Goal: Task Accomplishment & Management: Manage account settings

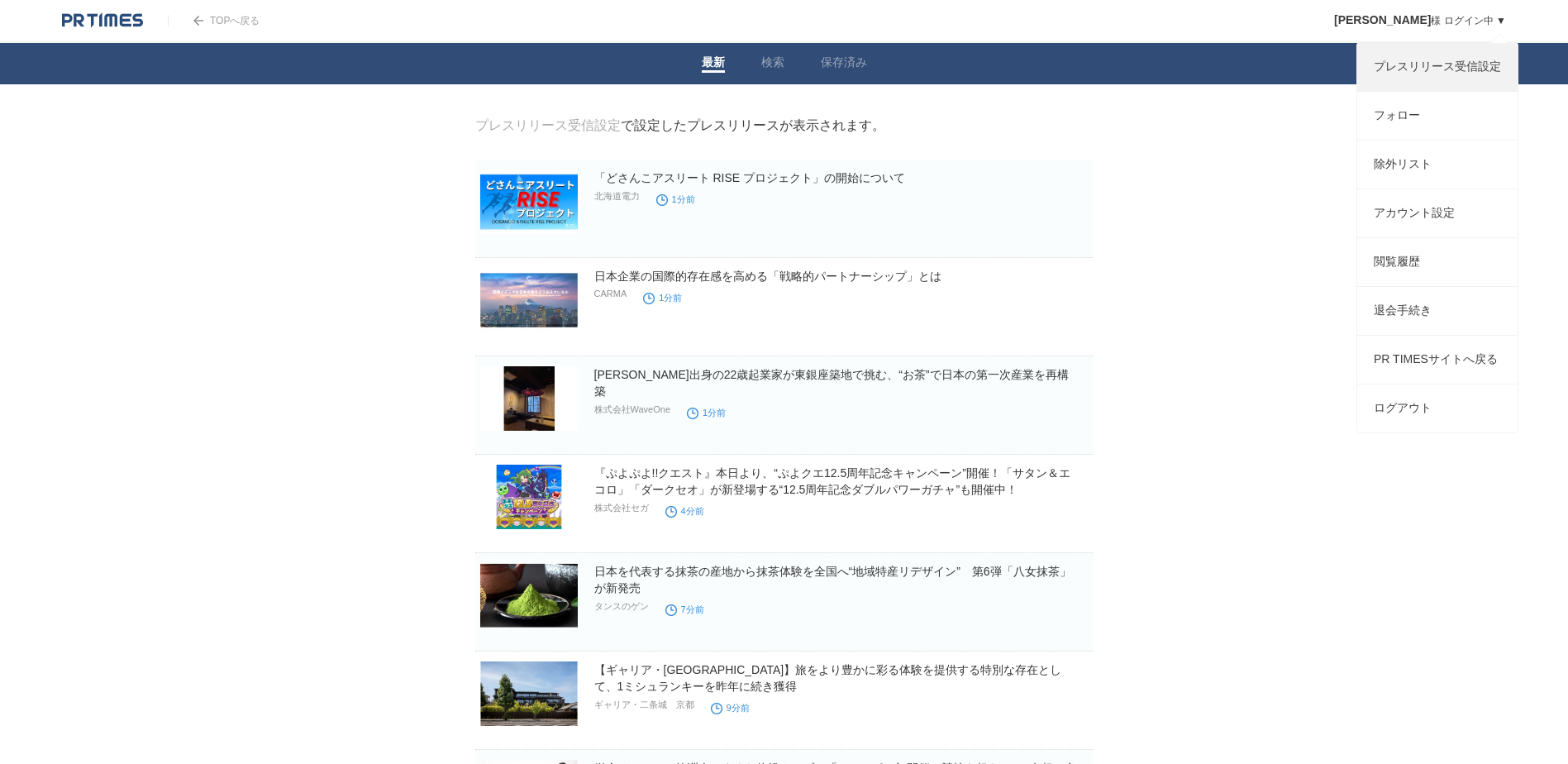
click at [1428, 68] on link "プレスリリース受信設定" at bounding box center [1438, 66] width 161 height 48
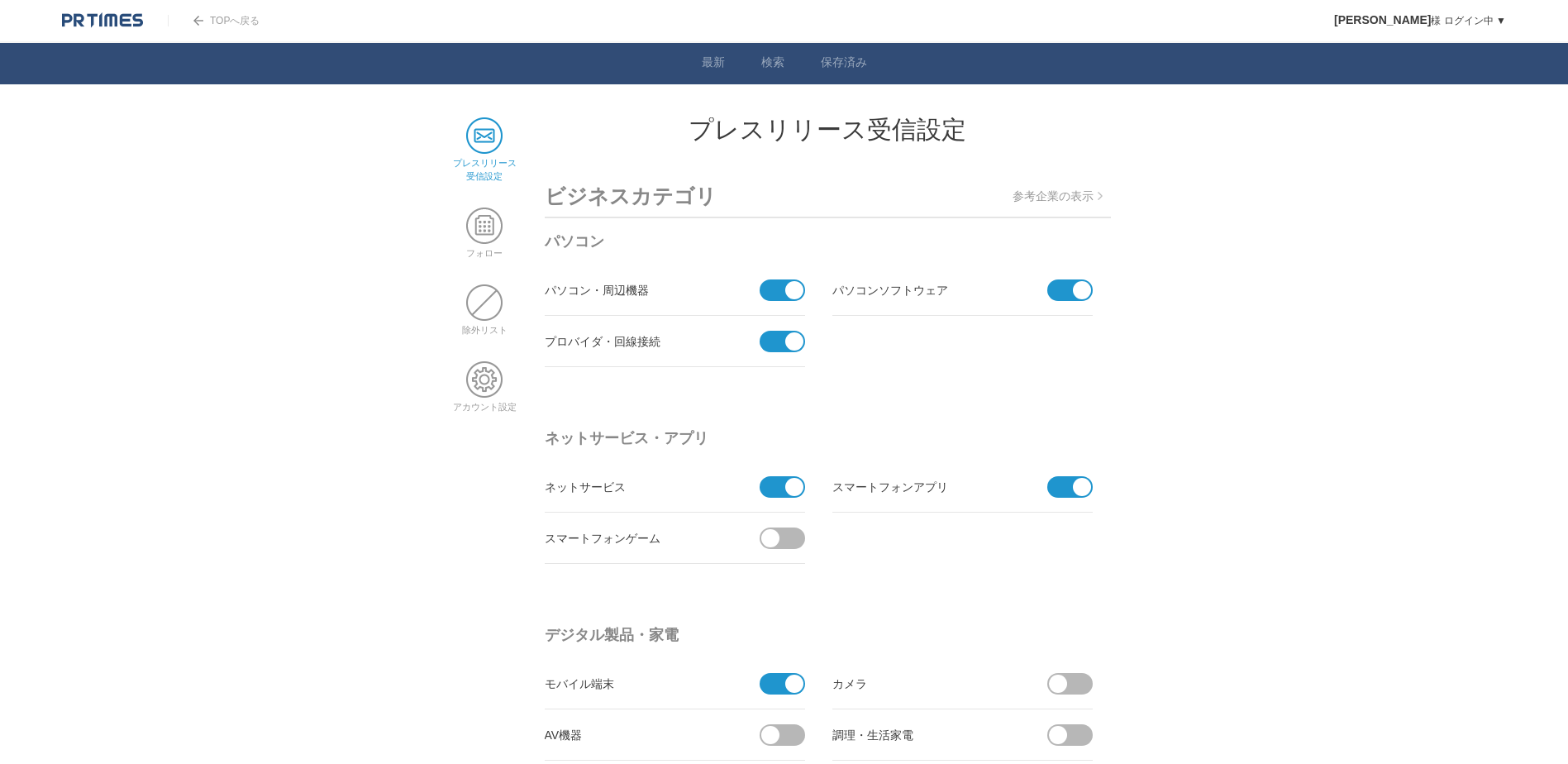
click at [776, 345] on span at bounding box center [776, 341] width 35 height 22
click at [0, 0] on input "checkbox" at bounding box center [0, 0] width 0 height 0
click at [775, 290] on span at bounding box center [776, 291] width 35 height 22
click at [0, 0] on input "checkbox" at bounding box center [0, 0] width 0 height 0
click at [1063, 293] on span at bounding box center [1064, 291] width 35 height 22
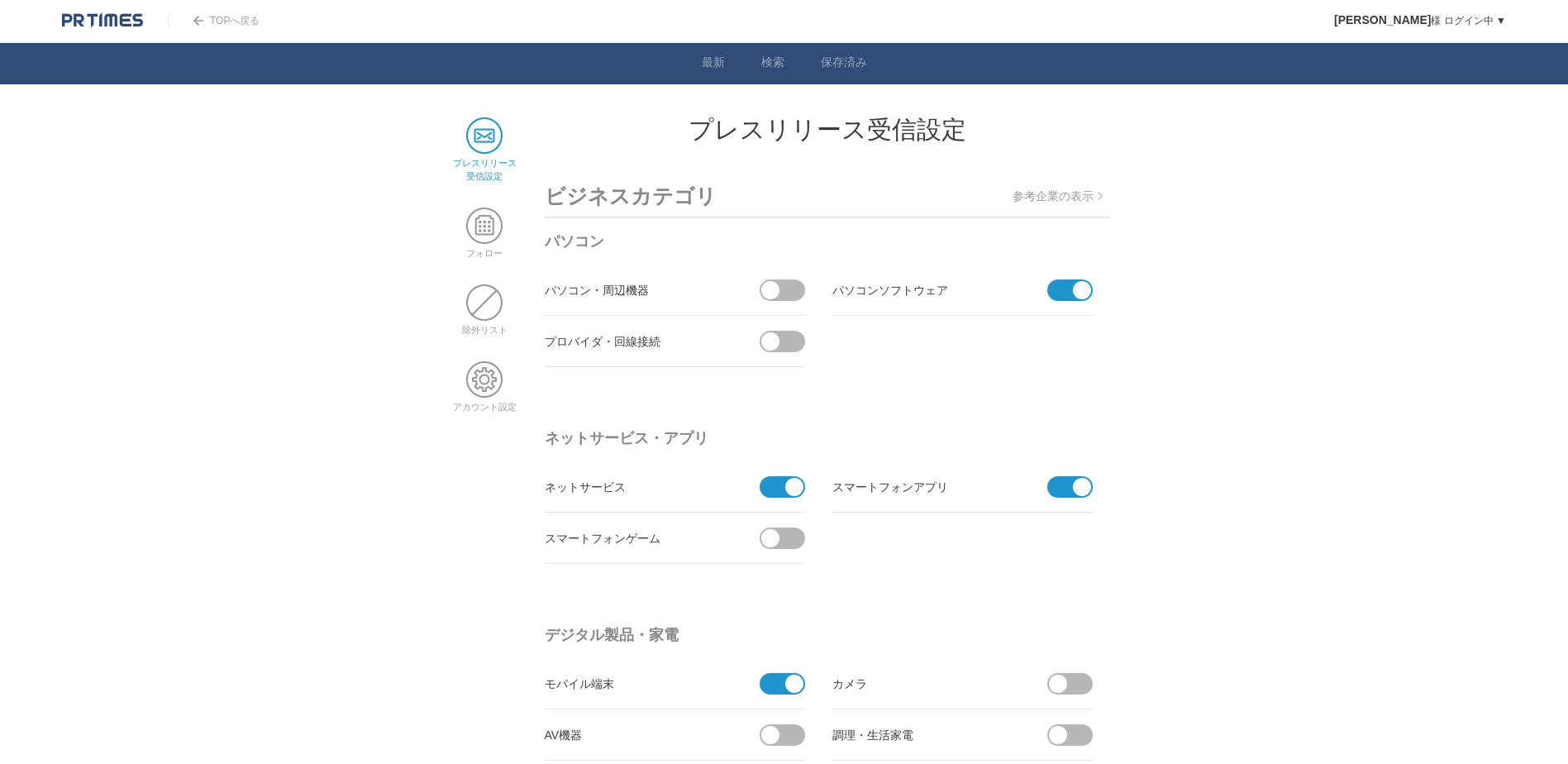
click at [0, 0] on input "checkbox" at bounding box center [0, 0] width 0 height 0
click at [787, 291] on span at bounding box center [787, 291] width 35 height 22
click at [0, 0] on input "受信する" at bounding box center [0, 0] width 0 height 0
click at [771, 290] on span at bounding box center [776, 291] width 35 height 22
click at [0, 0] on input "受信しない" at bounding box center [0, 0] width 0 height 0
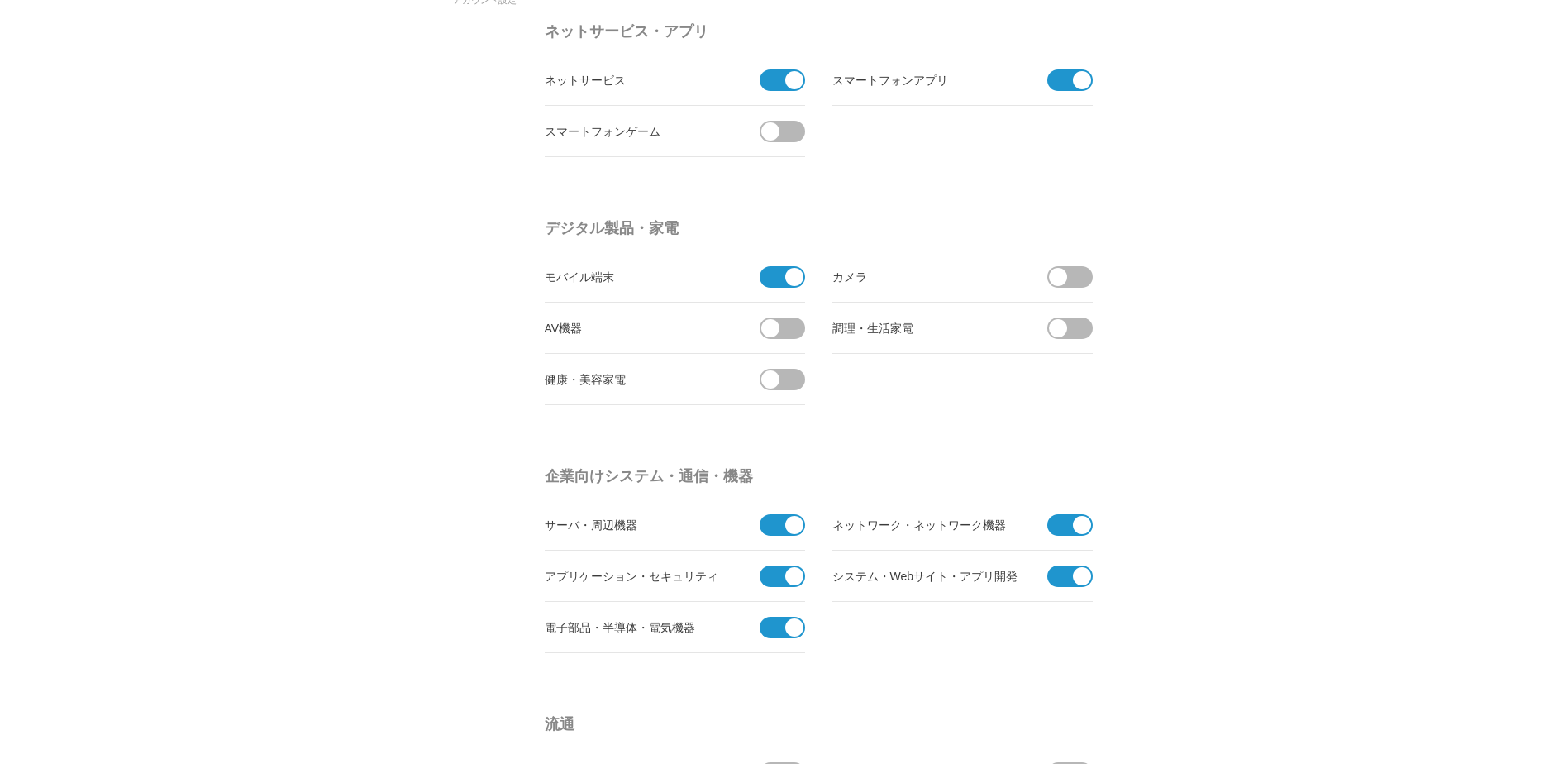
scroll to position [413, 0]
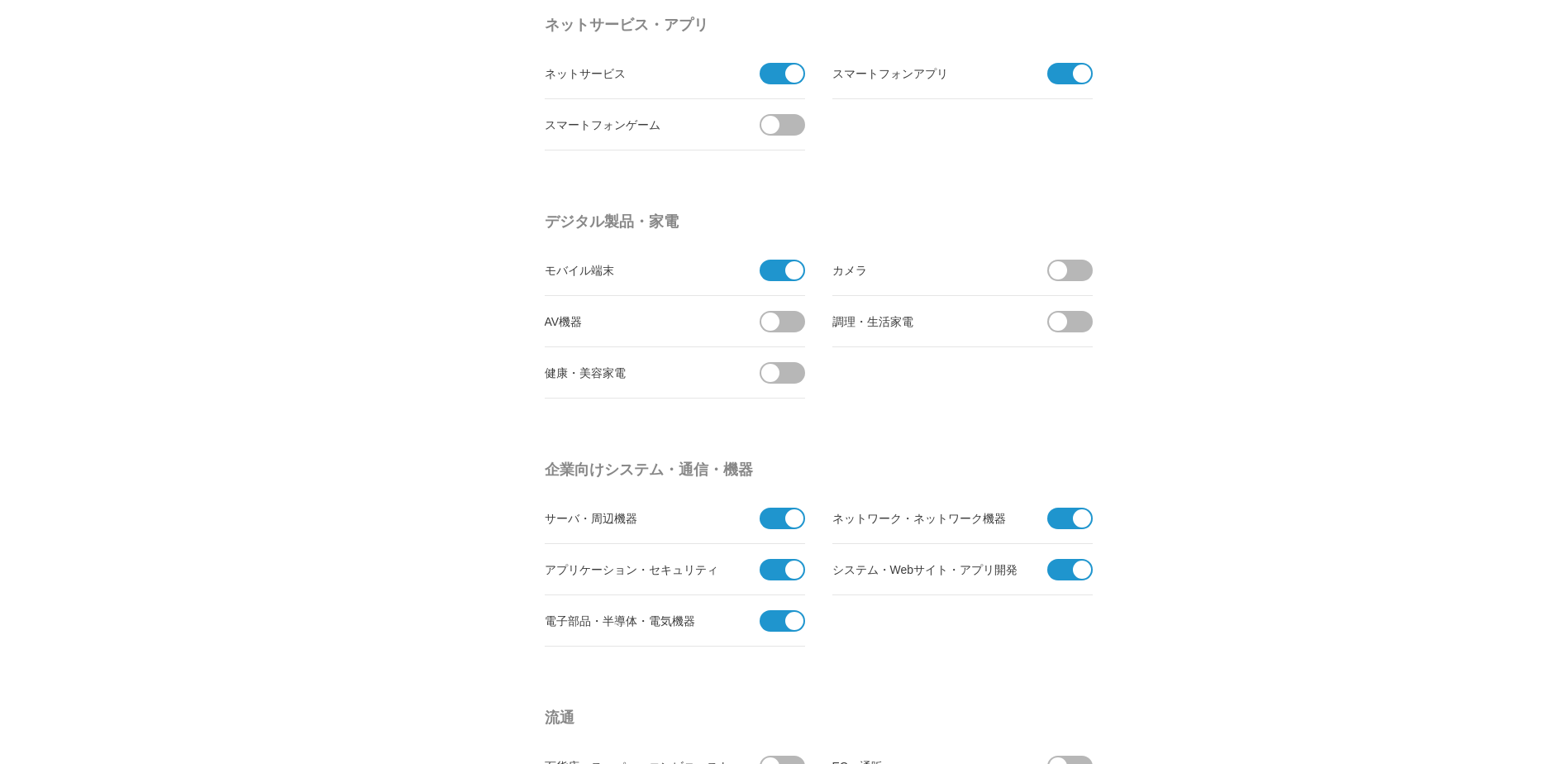
click at [1065, 76] on span at bounding box center [1064, 73] width 35 height 22
click at [0, 0] on input "checkbox" at bounding box center [0, 0] width 0 height 0
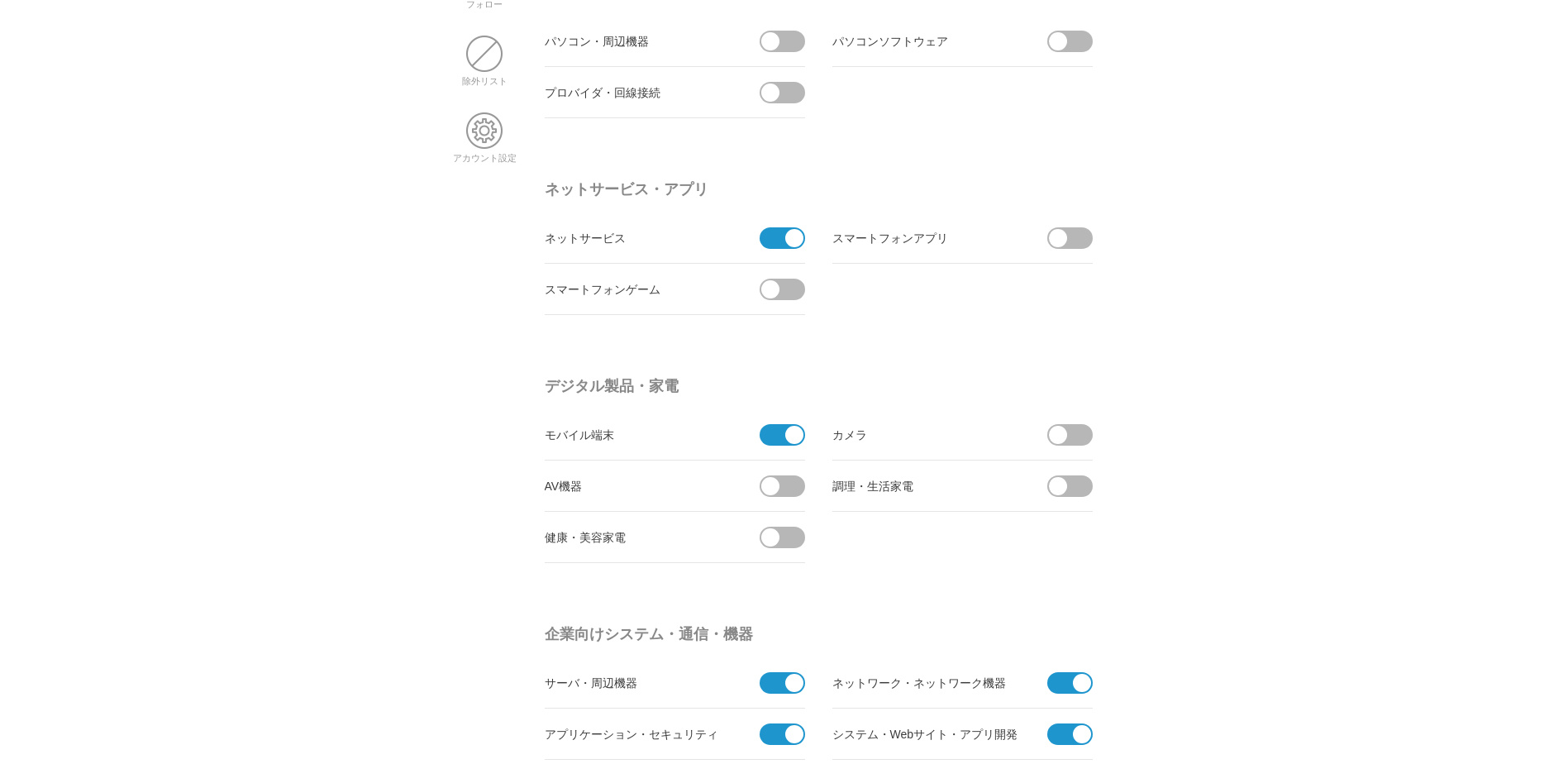
scroll to position [248, 0]
click at [770, 245] on span at bounding box center [776, 239] width 35 height 22
click at [0, 0] on input "checkbox" at bounding box center [0, 0] width 0 height 0
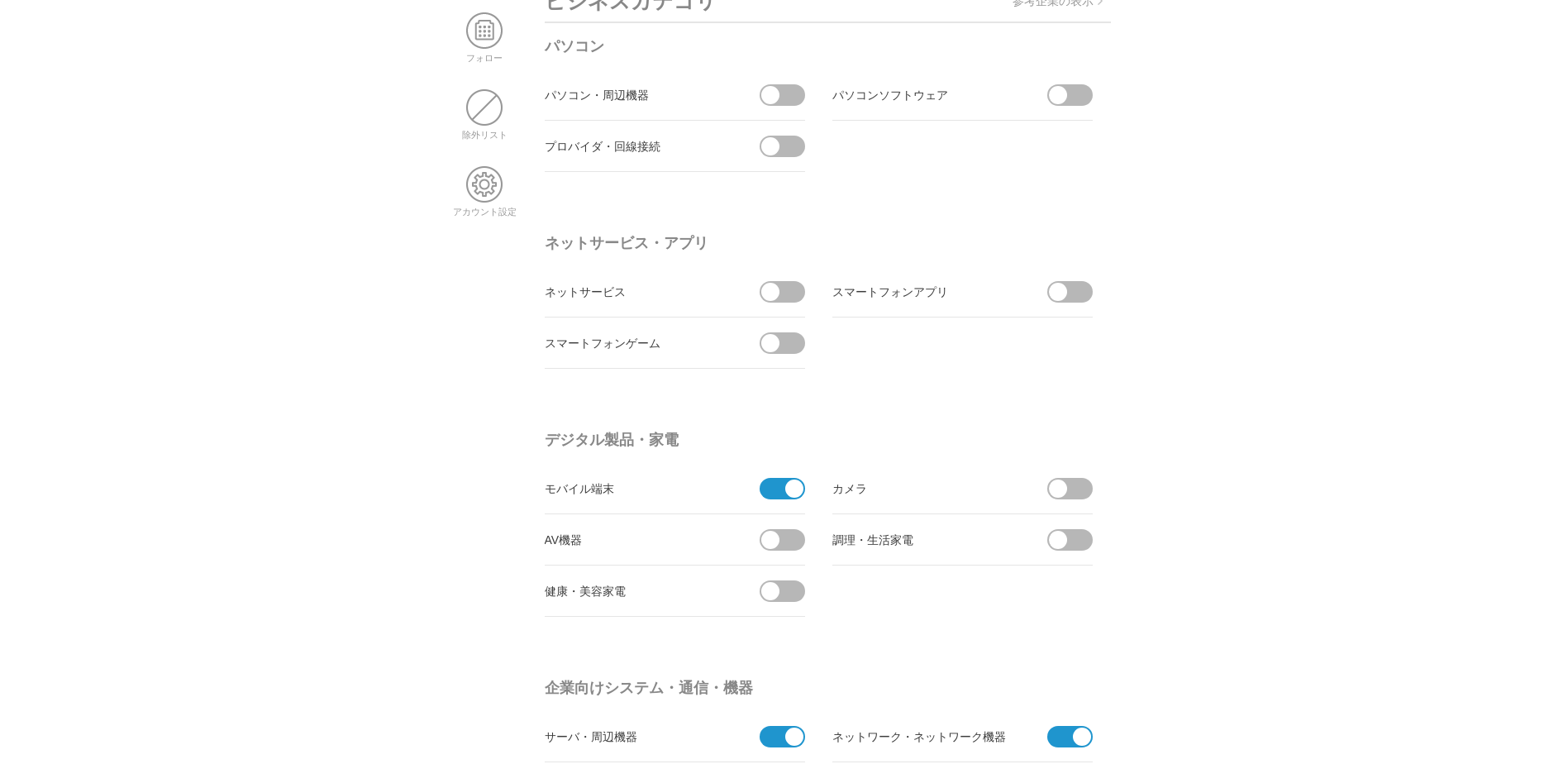
scroll to position [166, 0]
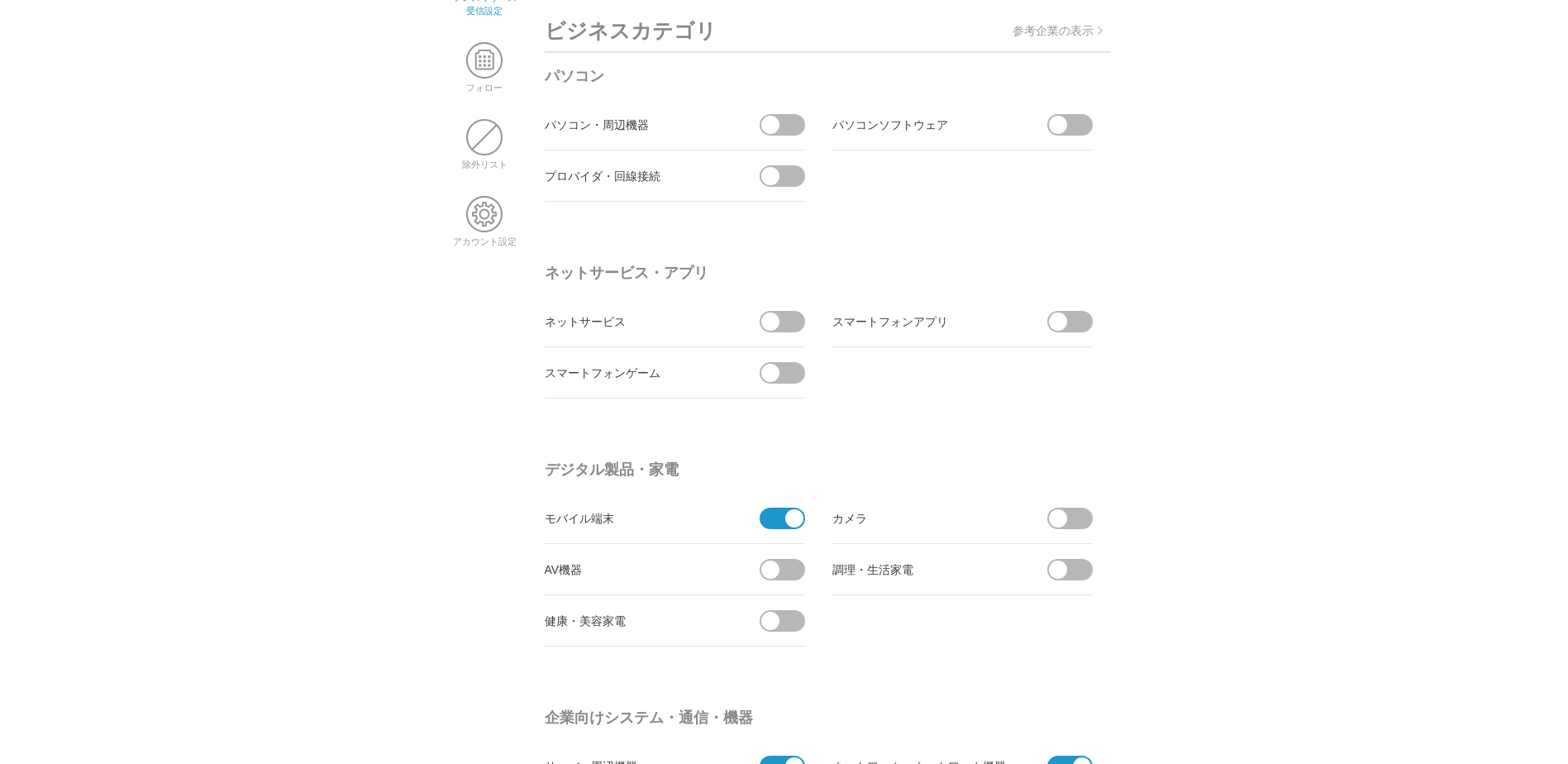
click at [792, 318] on span at bounding box center [787, 321] width 35 height 22
click at [0, 0] on input "受信する" at bounding box center [0, 0] width 0 height 0
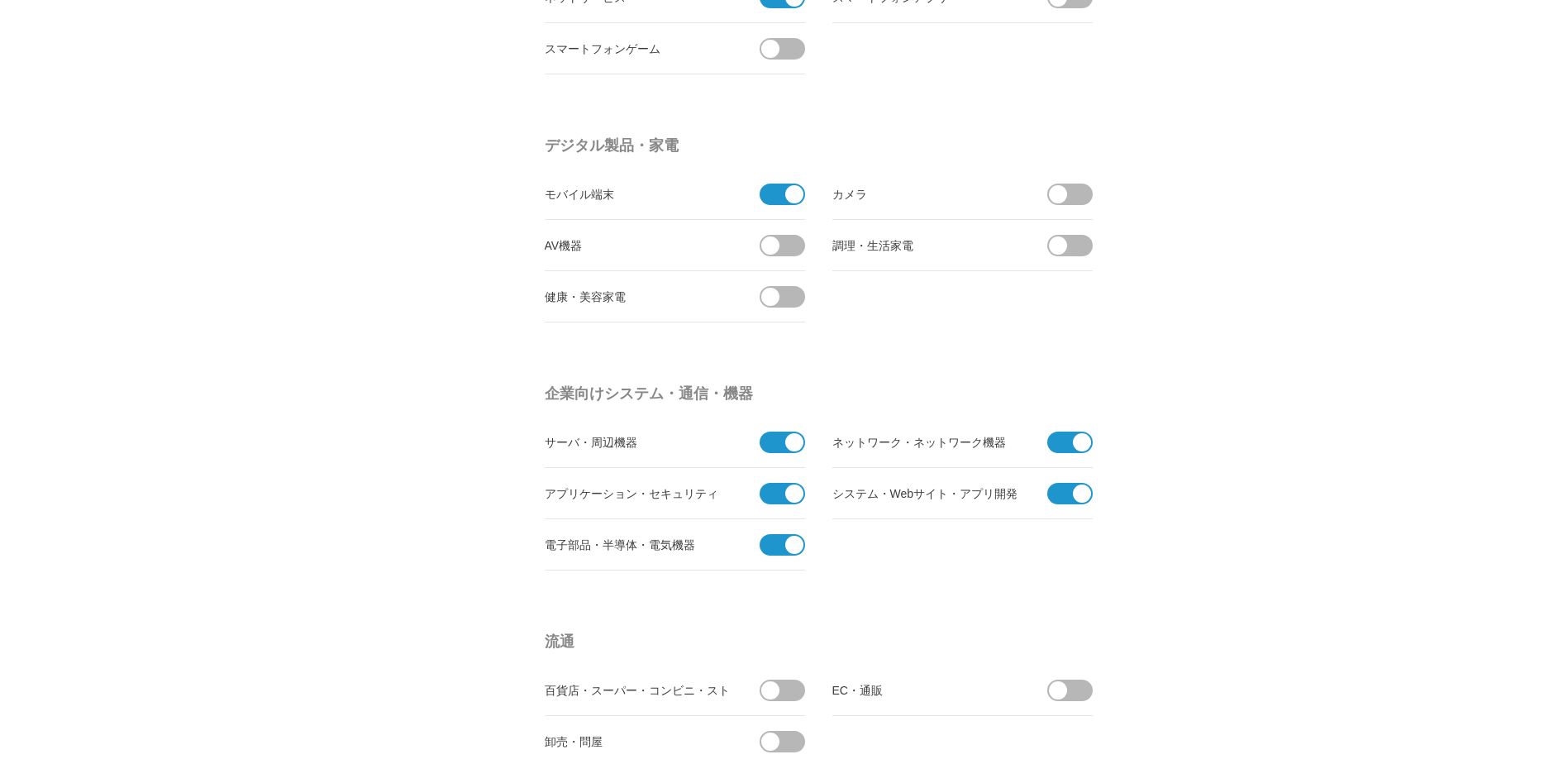
scroll to position [496, 0]
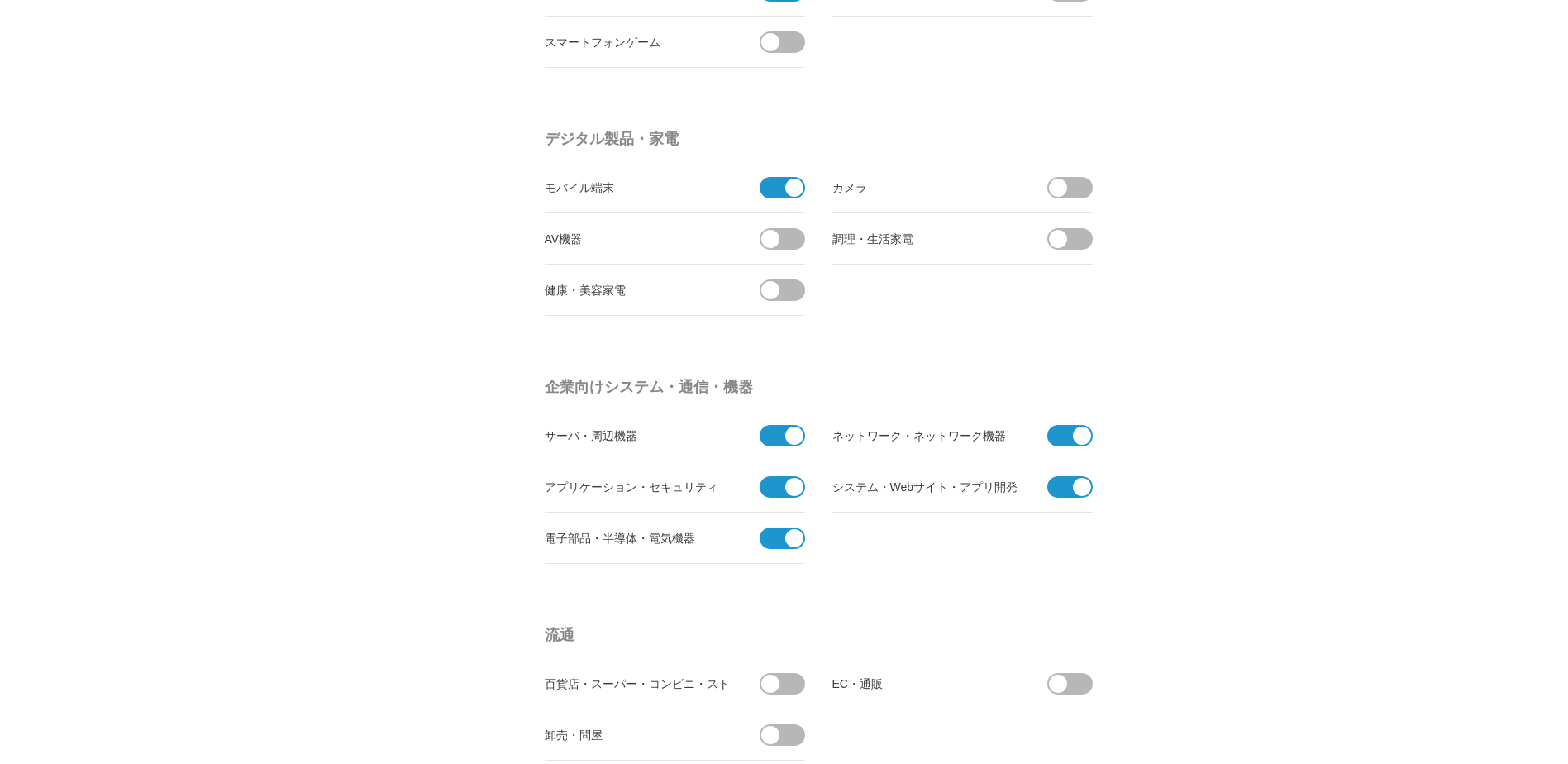
click at [780, 191] on span at bounding box center [776, 188] width 35 height 22
click at [0, 0] on input "checkbox" at bounding box center [0, 0] width 0 height 0
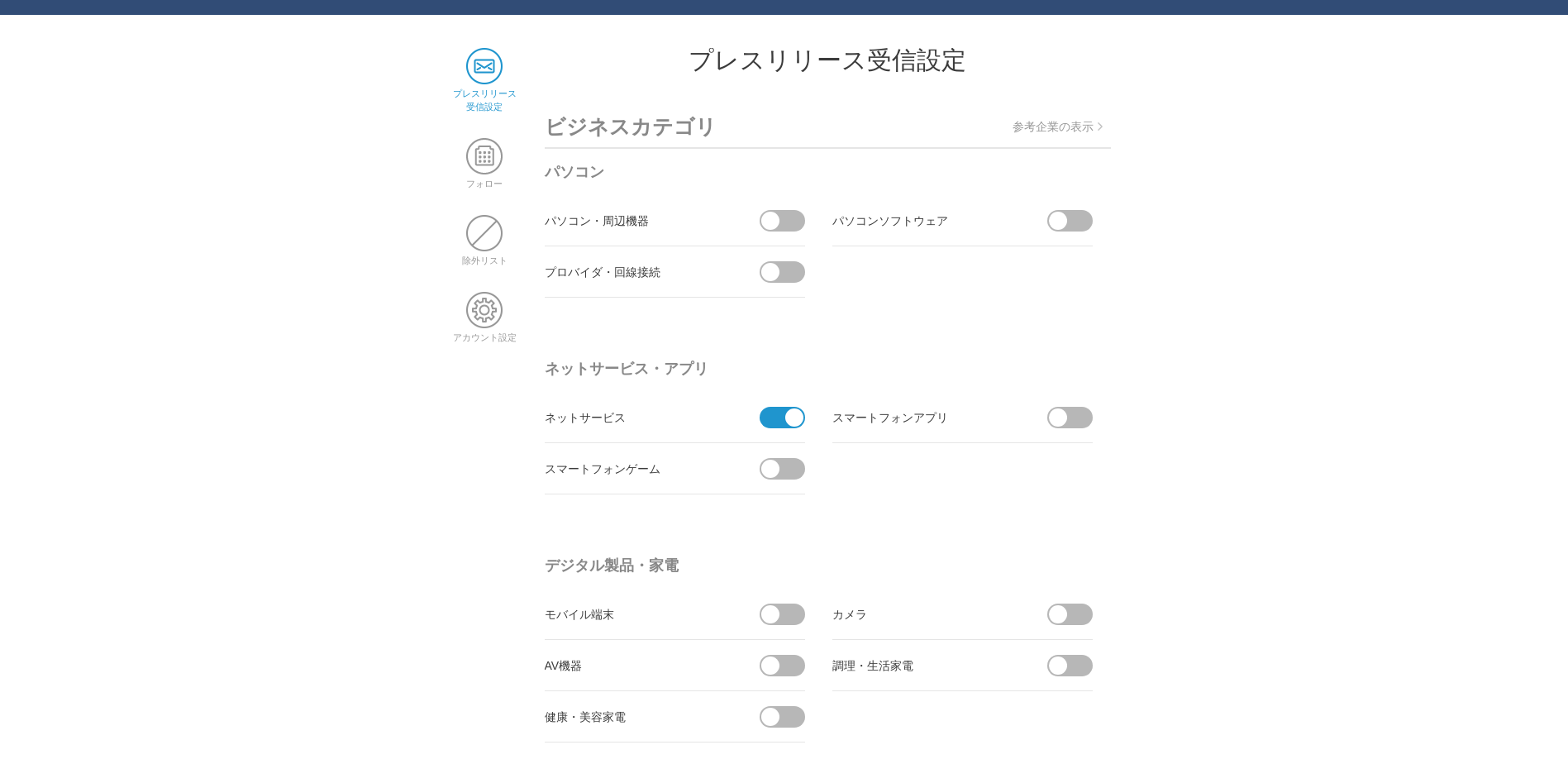
scroll to position [166, 0]
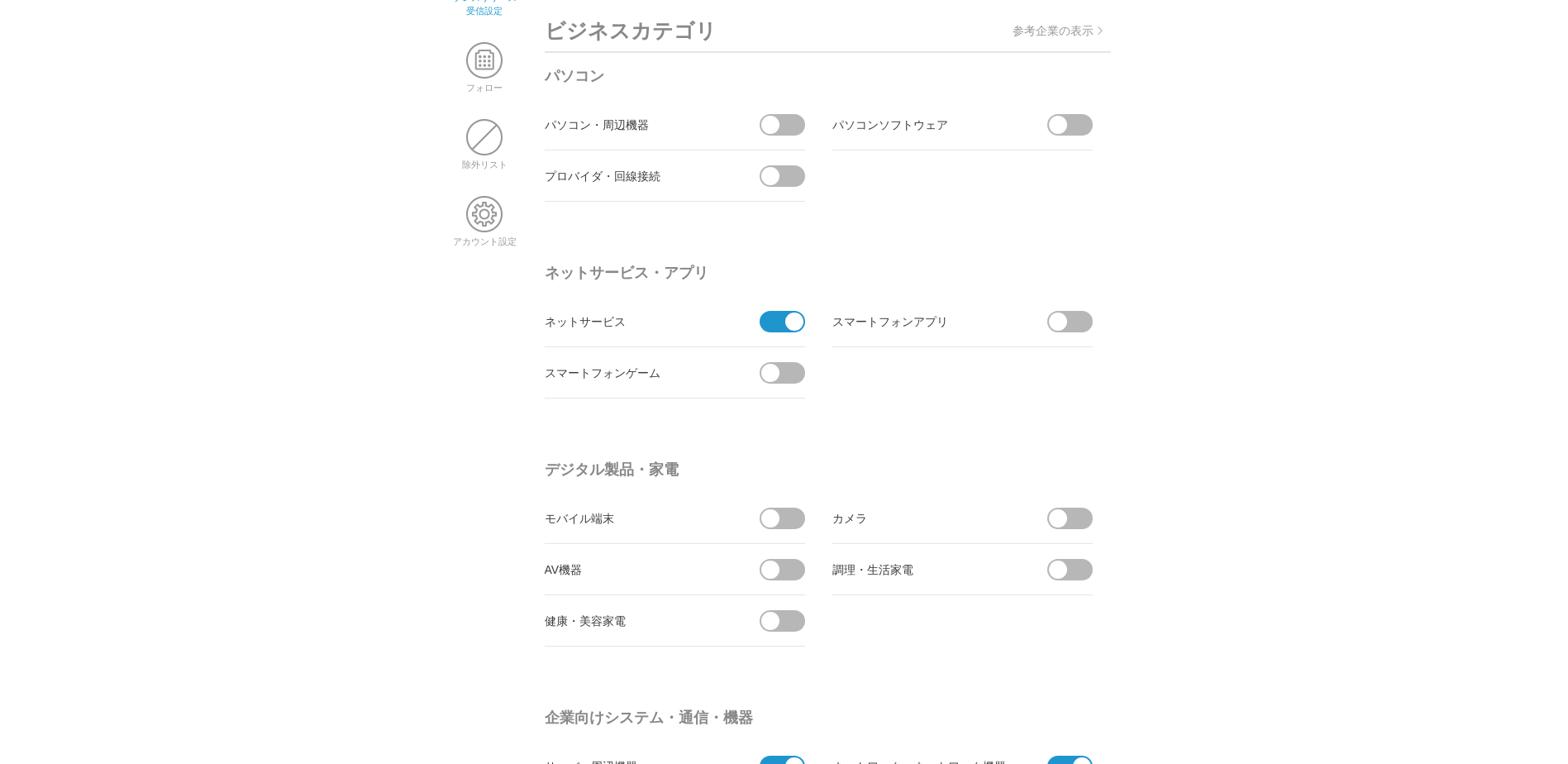
click at [1084, 130] on span at bounding box center [1075, 125] width 35 height 22
click at [0, 0] on input "受信する" at bounding box center [0, 0] width 0 height 0
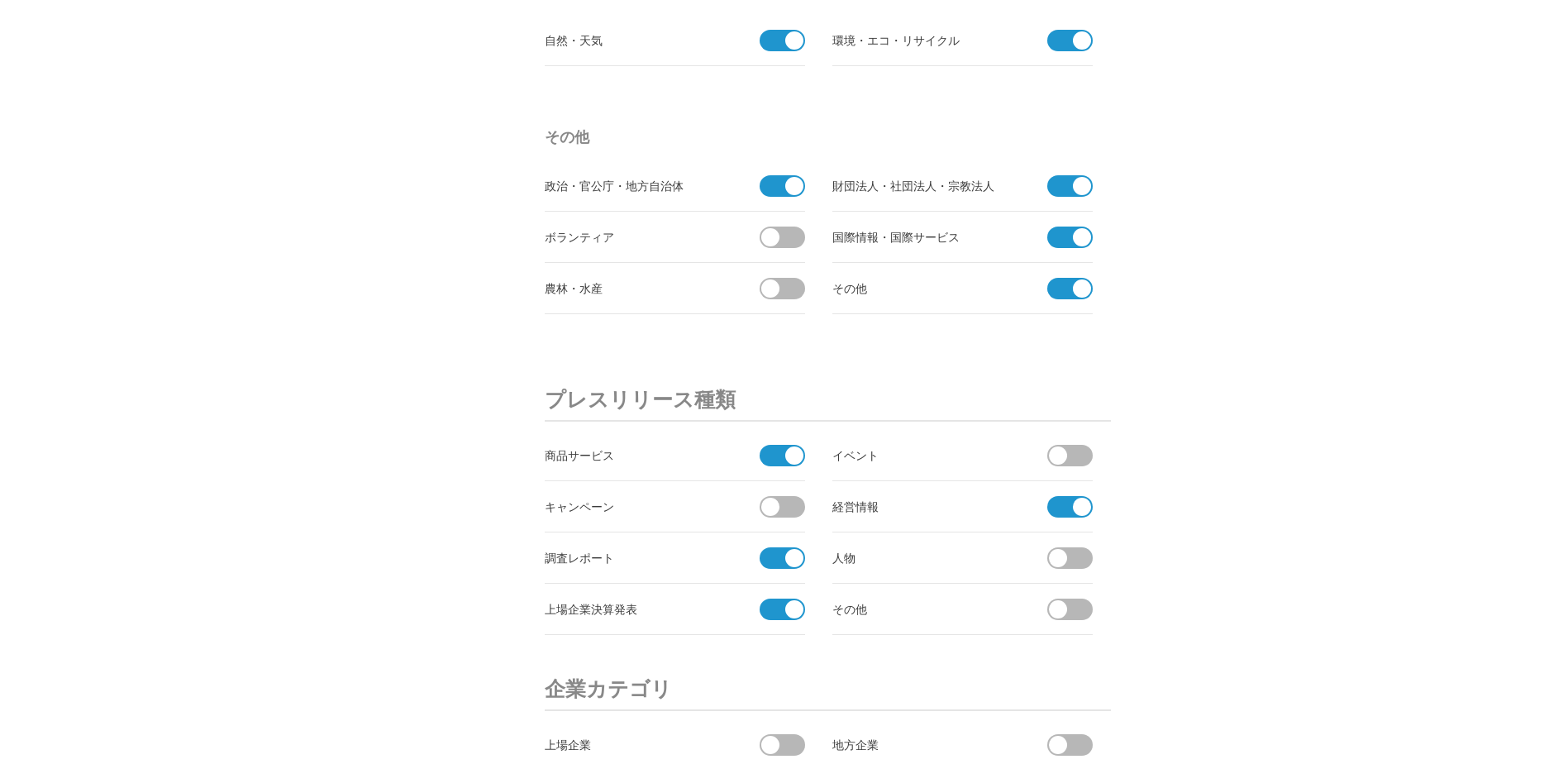
scroll to position [5206, 0]
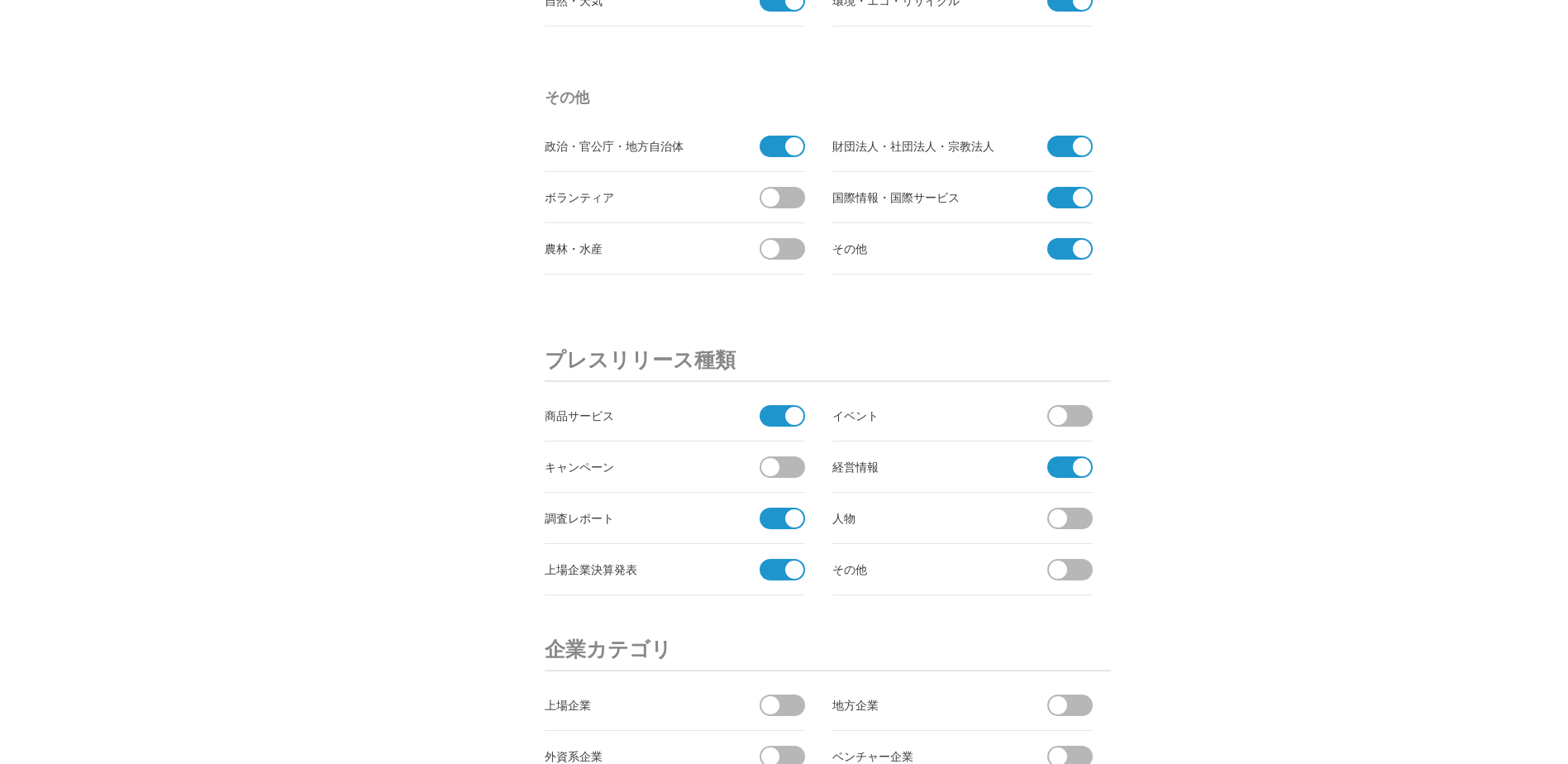
click at [779, 419] on span at bounding box center [776, 416] width 35 height 22
click at [0, 0] on input "checkbox" at bounding box center [0, 0] width 0 height 0
click at [776, 571] on span at bounding box center [776, 570] width 35 height 22
click at [0, 0] on input "checkbox" at bounding box center [0, 0] width 0 height 0
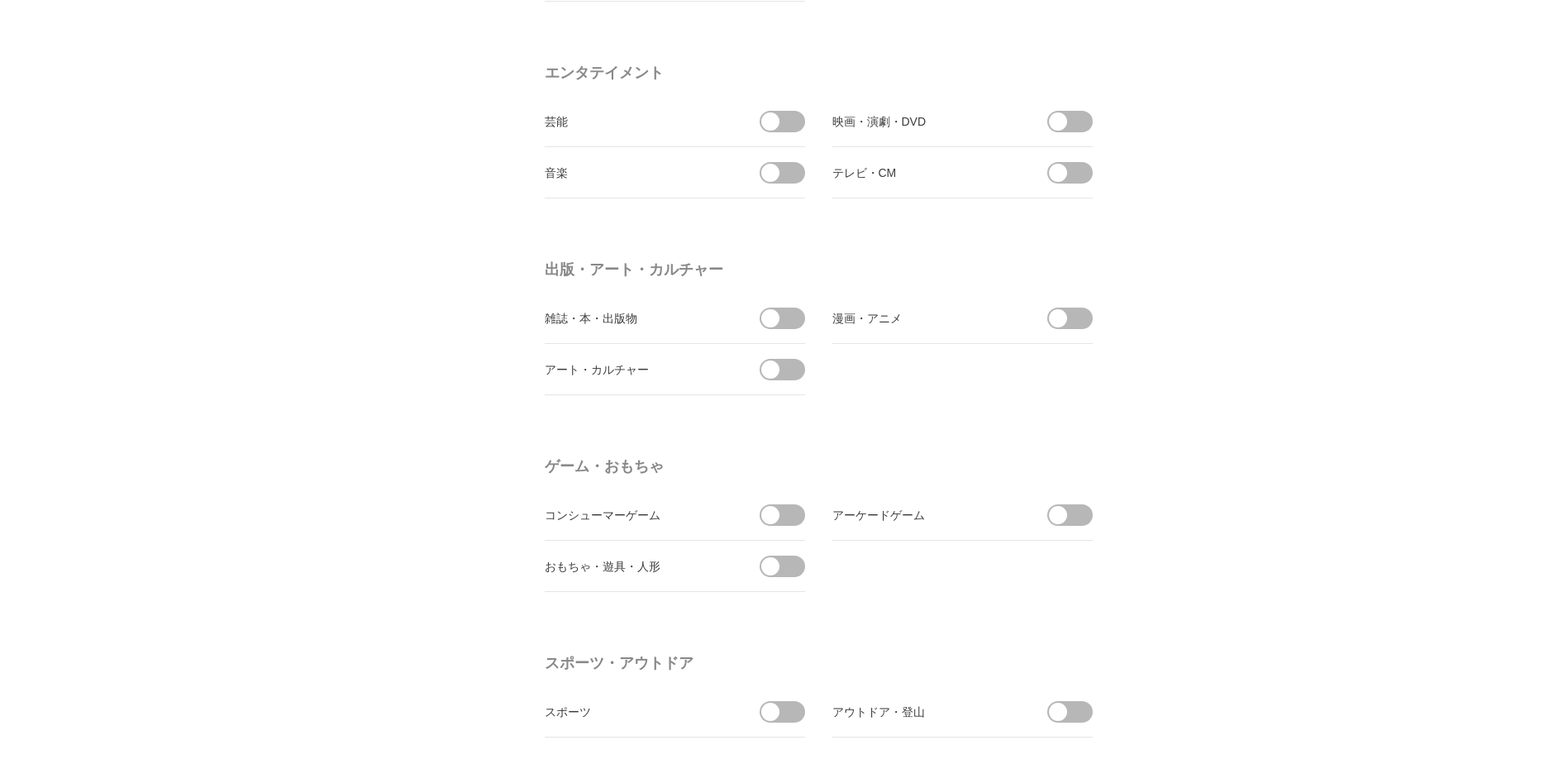
scroll to position [1153, 0]
